Goal: Check status

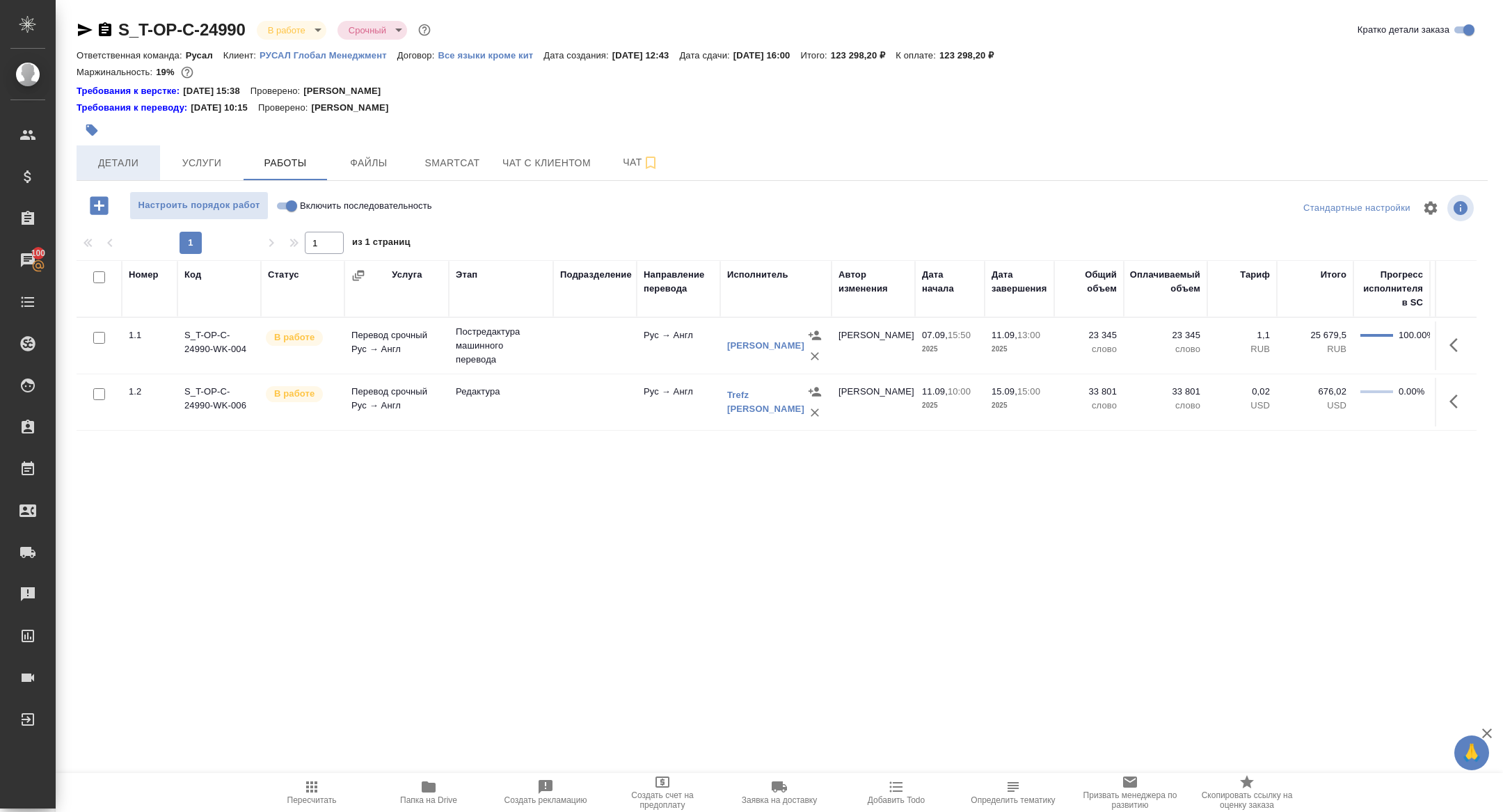
click at [131, 154] on span "Детали" at bounding box center [118, 163] width 67 height 17
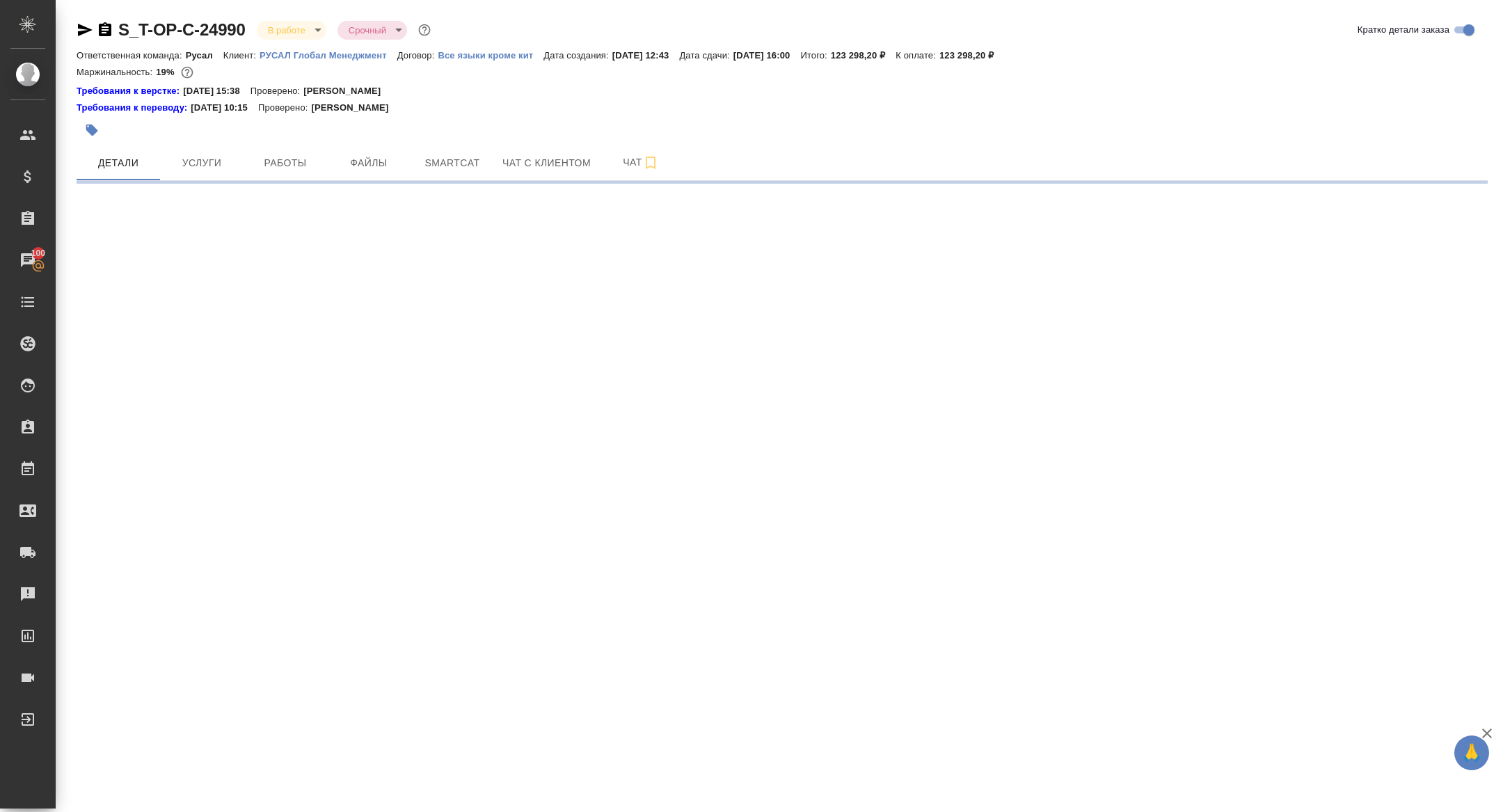
select select "RU"
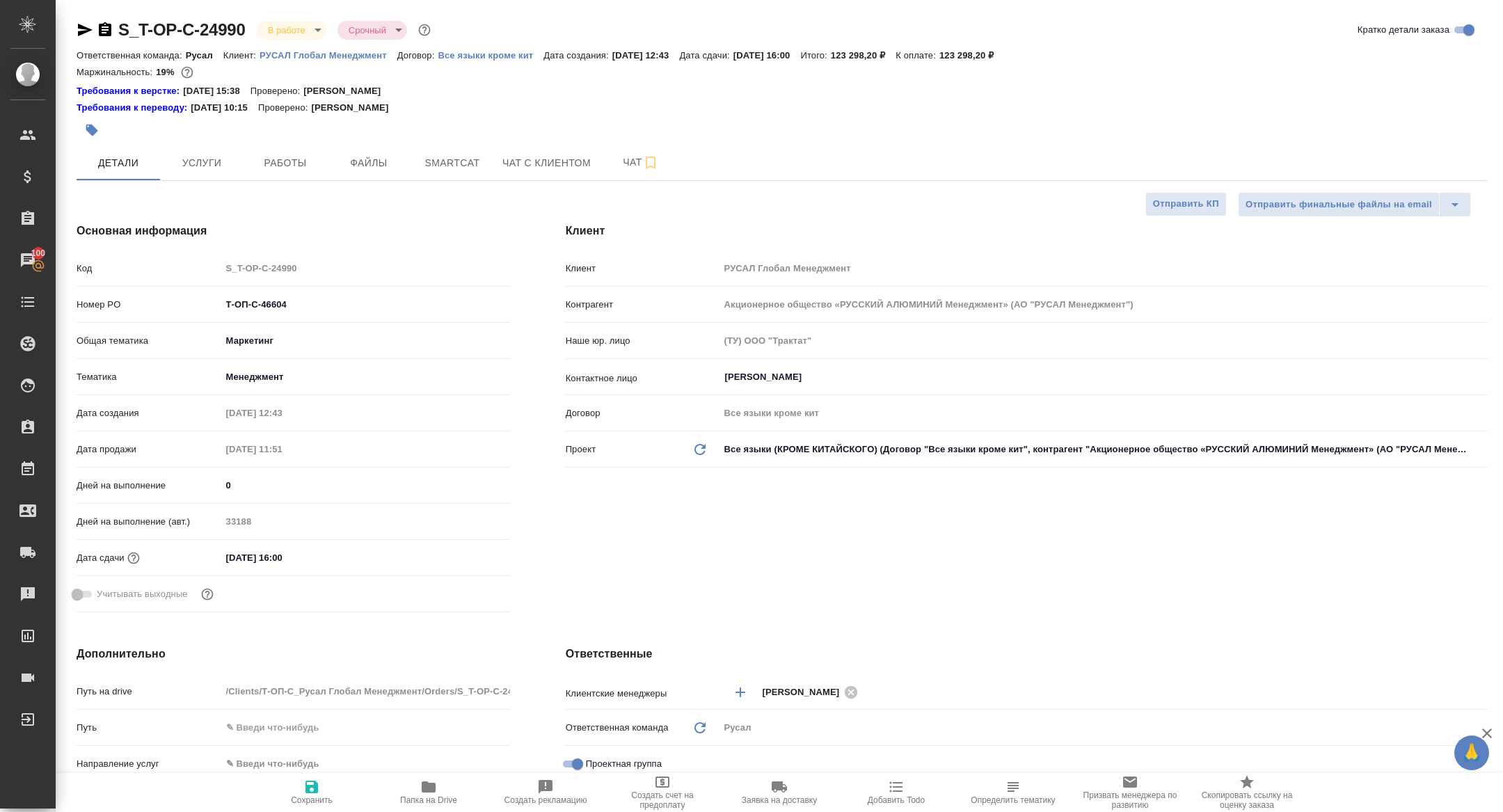
type textarea "x"
type input "[PERSON_NAME]"
